Goal: Understand process/instructions: Learn how to perform a task or action

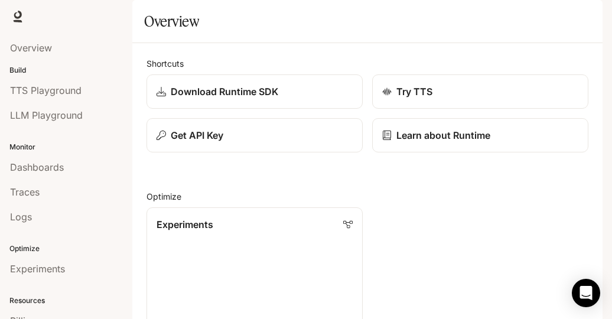
click at [432, 12] on span "TTS" at bounding box center [433, 16] width 16 height 15
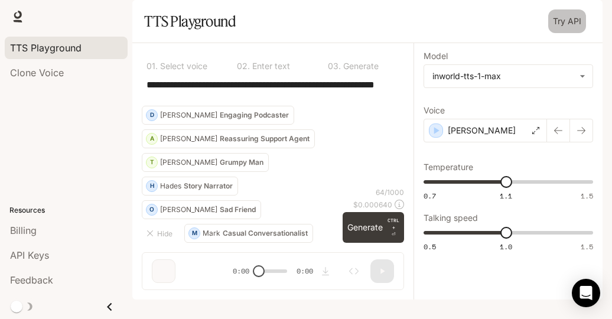
click at [562, 33] on link "Try API" at bounding box center [567, 21] width 38 height 24
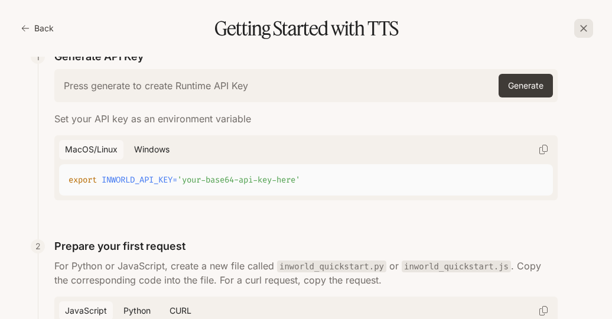
scroll to position [31, 0]
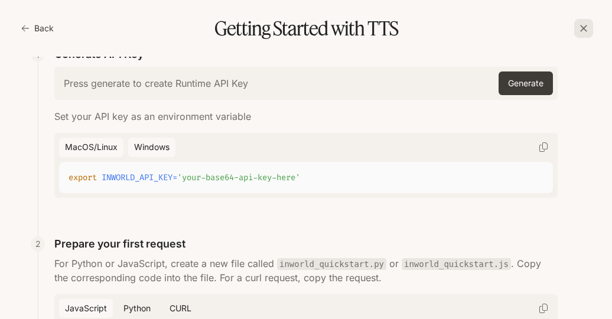
click at [157, 142] on button "Windows" at bounding box center [151, 147] width 47 height 19
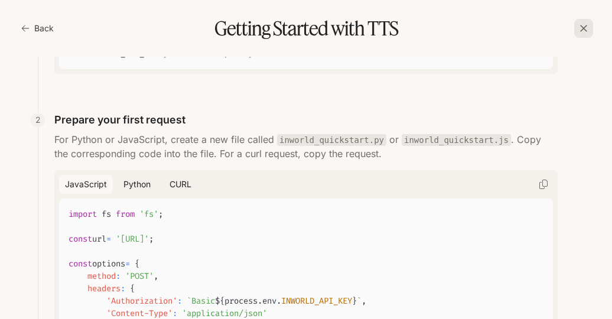
scroll to position [155, 0]
click at [130, 186] on button "Python" at bounding box center [136, 183] width 39 height 19
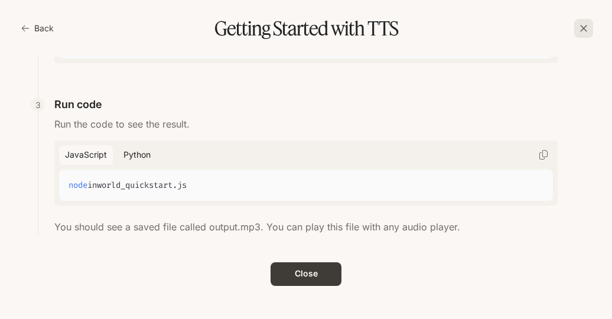
scroll to position [610, 0]
click at [134, 158] on button "Python" at bounding box center [136, 154] width 39 height 19
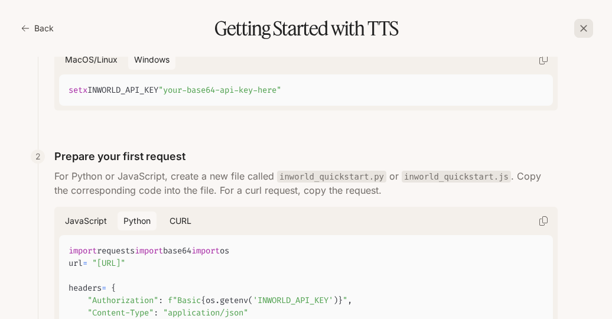
scroll to position [0, 0]
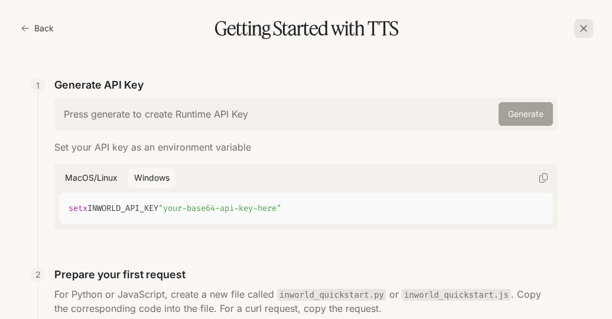
click at [517, 109] on button "Generate" at bounding box center [525, 114] width 54 height 24
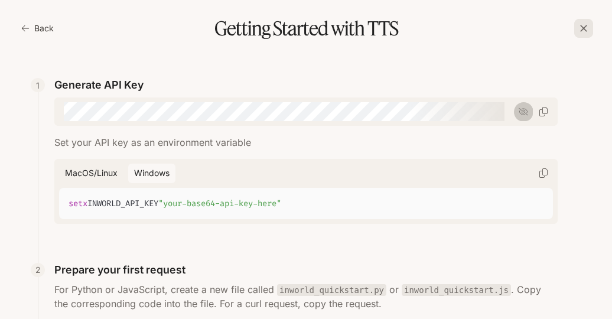
click at [518, 113] on icon "button" at bounding box center [522, 111] width 9 height 9
click at [544, 113] on icon "button" at bounding box center [543, 111] width 8 height 9
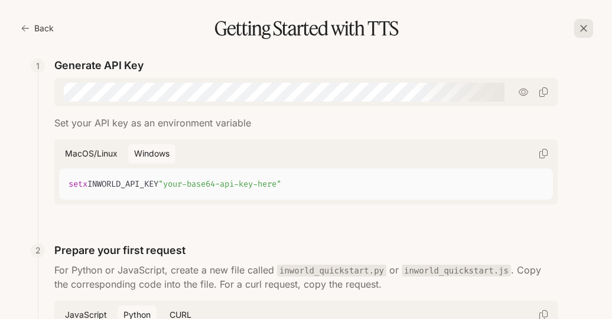
scroll to position [19, 0]
drag, startPoint x: 164, startPoint y: 182, endPoint x: 61, endPoint y: 179, distance: 102.8
click at [61, 179] on pre "setx INWORLD_API_KEY "your-base64-api-key-here"" at bounding box center [306, 184] width 494 height 31
copy code "setx INWORLD_API_KEY"
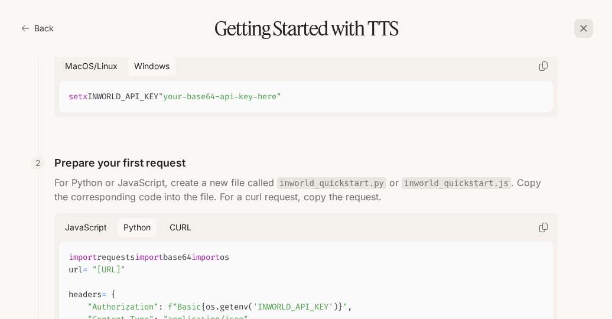
click at [208, 172] on div "2 Prepare your first request" at bounding box center [305, 165] width 503 height 21
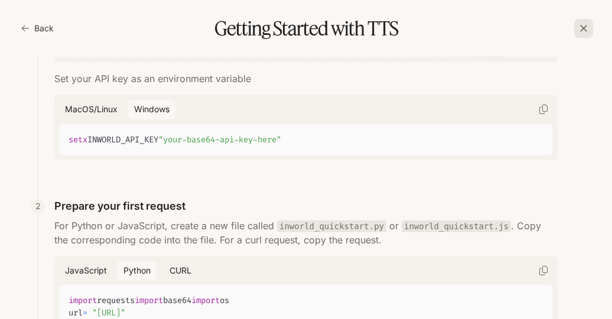
scroll to position [0, 0]
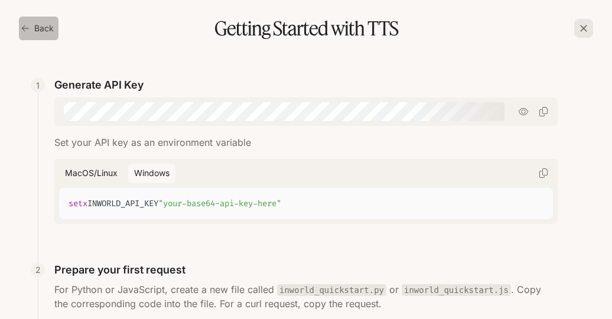
click at [28, 32] on button "Back" at bounding box center [39, 29] width 40 height 24
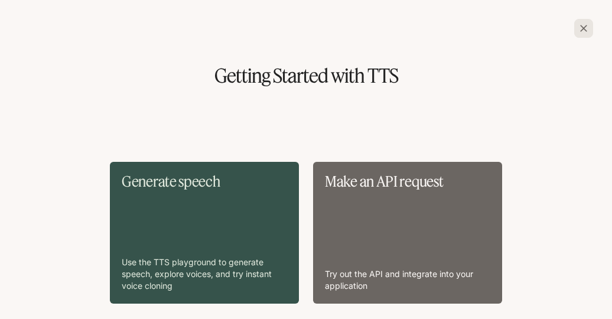
click at [366, 214] on div "Make an API request Try out the API and integrate into your application" at bounding box center [407, 233] width 165 height 118
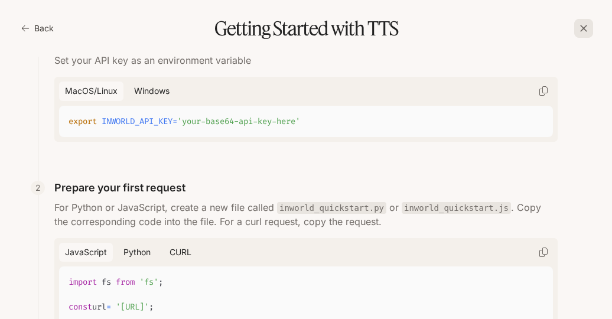
scroll to position [86, 0]
click at [126, 248] on button "Python" at bounding box center [136, 252] width 39 height 19
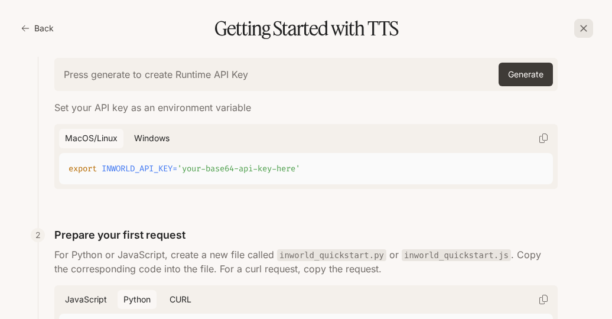
scroll to position [0, 0]
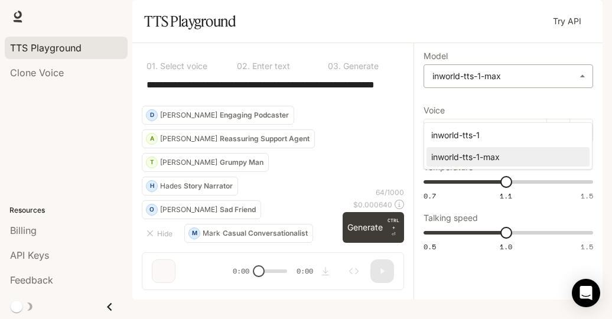
click at [504, 115] on body "**********" at bounding box center [306, 159] width 612 height 319
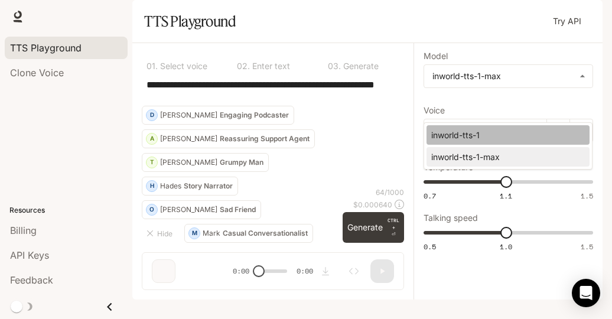
click at [478, 134] on div "inworld-tts-1" at bounding box center [505, 135] width 149 height 12
type input "**********"
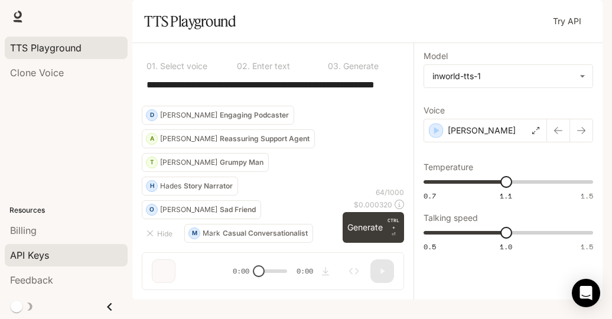
click at [35, 257] on span "API Keys" at bounding box center [29, 255] width 39 height 14
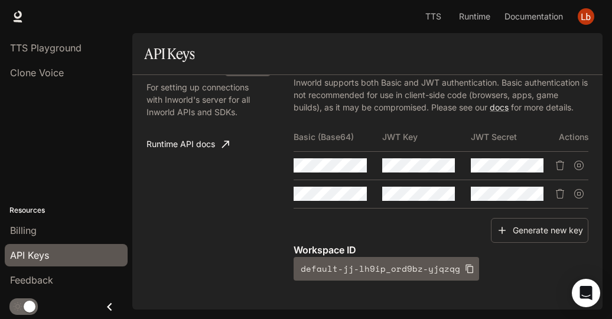
scroll to position [73, 0]
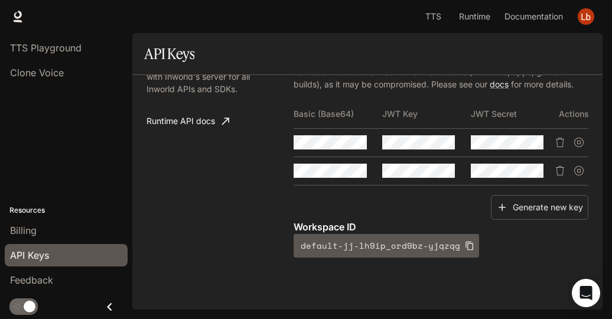
click at [112, 309] on icon "Close drawer" at bounding box center [110, 307] width 16 height 16
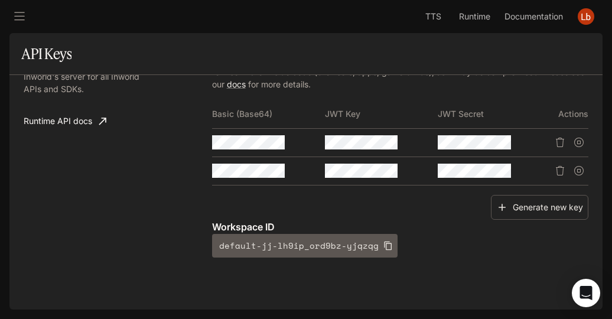
scroll to position [64, 0]
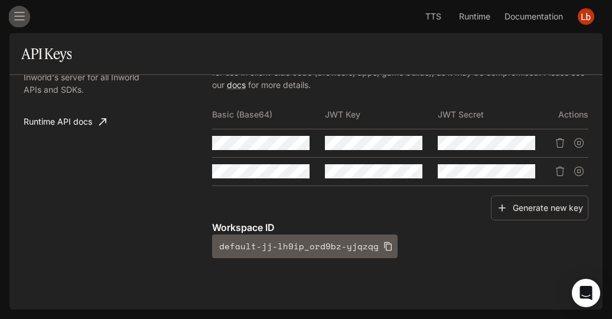
click at [22, 25] on button "open drawer" at bounding box center [19, 16] width 21 height 21
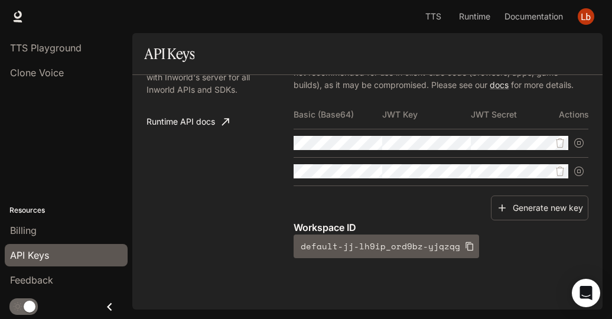
scroll to position [73, 0]
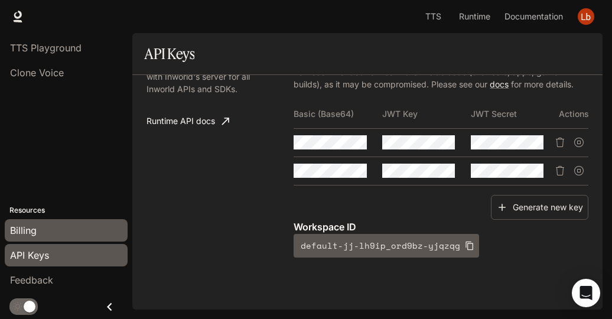
click at [27, 233] on span "Billing" at bounding box center [23, 230] width 27 height 14
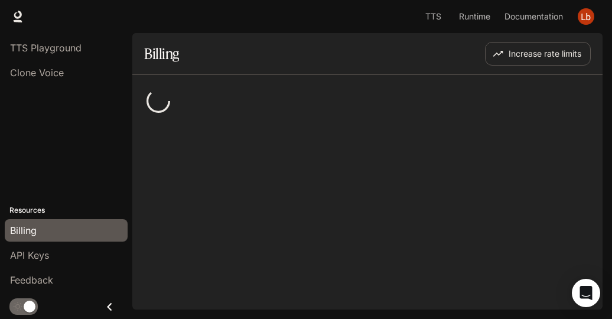
click at [585, 19] on img "button" at bounding box center [585, 16] width 17 height 17
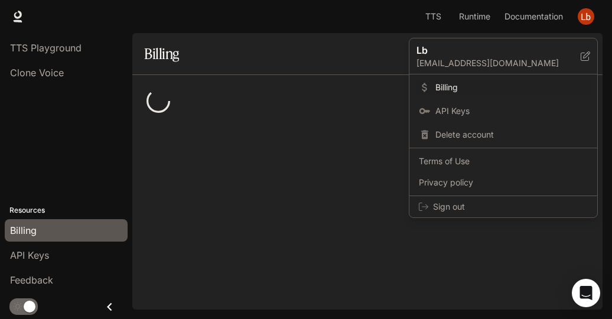
click at [323, 16] on div at bounding box center [306, 159] width 612 height 319
